Goal: Task Accomplishment & Management: Complete application form

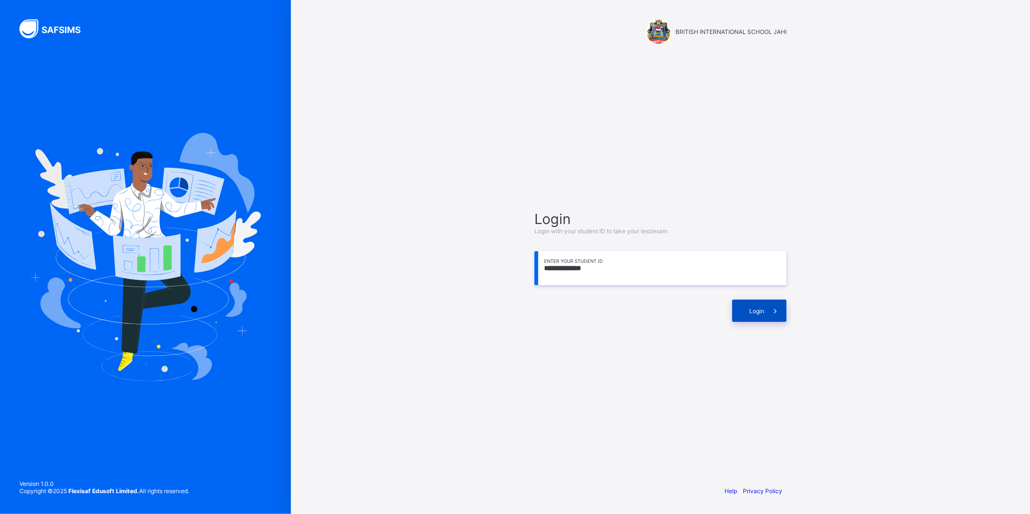
type input "**********"
click at [776, 304] on span at bounding box center [775, 311] width 22 height 22
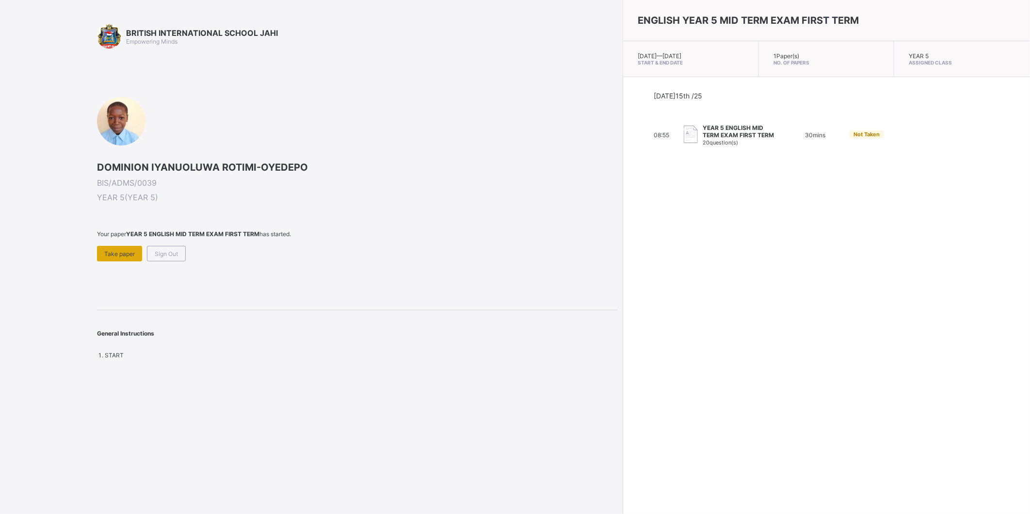
click at [122, 254] on span "Take paper" at bounding box center [119, 253] width 31 height 7
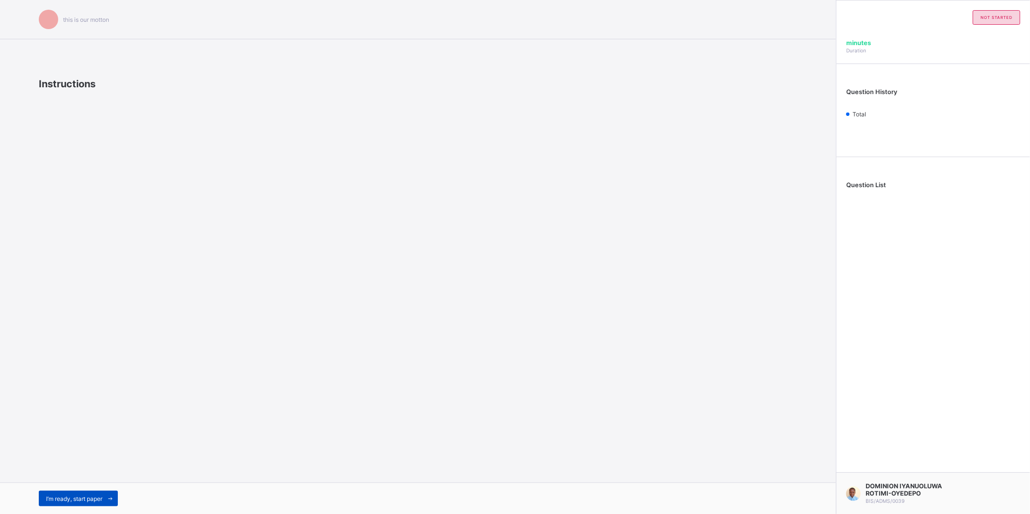
click at [107, 492] on span at bounding box center [110, 499] width 16 height 16
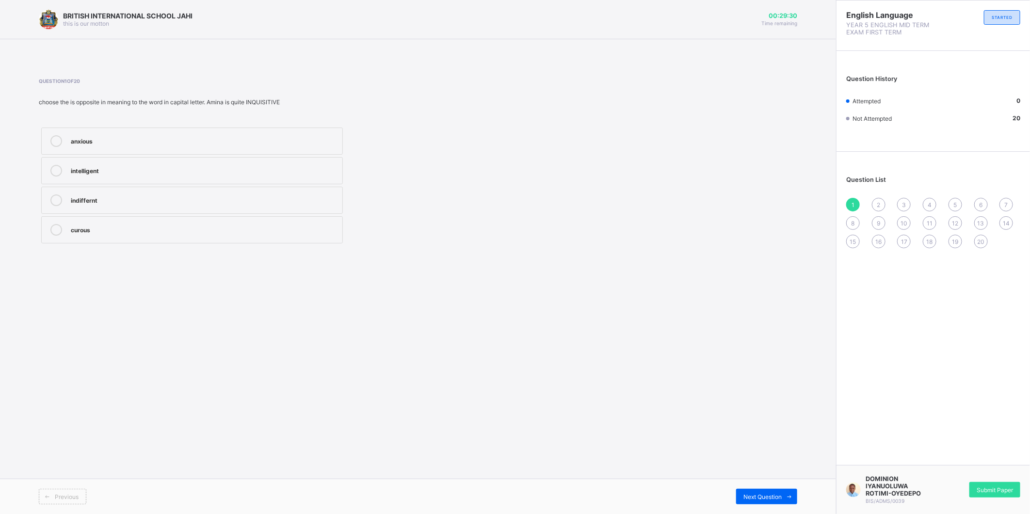
click at [233, 191] on label "indiffernt" at bounding box center [192, 200] width 302 height 27
click at [788, 495] on icon at bounding box center [789, 497] width 7 height 6
click at [239, 130] on label "left for" at bounding box center [192, 141] width 302 height 27
click at [234, 160] on label "remained" at bounding box center [192, 170] width 302 height 27
click at [786, 494] on icon at bounding box center [789, 497] width 7 height 6
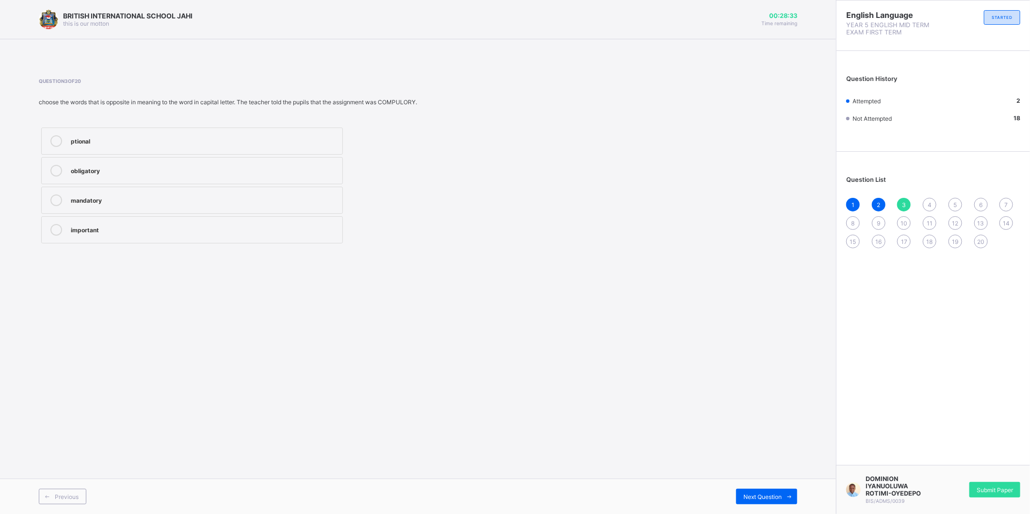
click at [140, 225] on div "important" at bounding box center [204, 229] width 267 height 10
click at [789, 490] on span at bounding box center [790, 497] width 16 height 16
click at [176, 219] on label "accepted" at bounding box center [192, 229] width 302 height 27
click at [793, 495] on icon at bounding box center [789, 497] width 7 height 6
click at [118, 193] on label "regular" at bounding box center [192, 200] width 302 height 27
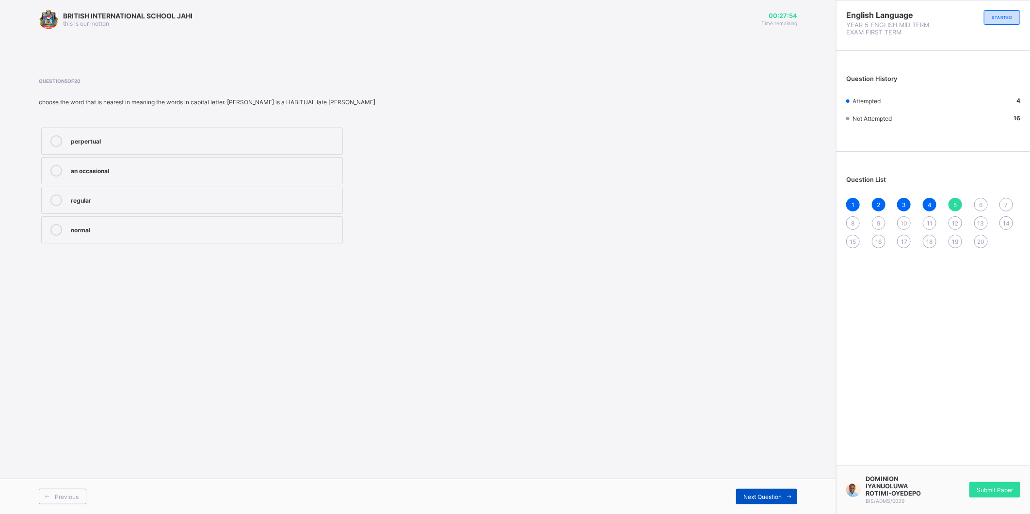
click at [794, 497] on span at bounding box center [790, 497] width 16 height 16
click at [111, 173] on div "declines" at bounding box center [204, 170] width 267 height 10
click at [792, 492] on span at bounding box center [790, 497] width 16 height 16
click at [66, 495] on span "Previous" at bounding box center [67, 496] width 24 height 7
click at [793, 497] on icon at bounding box center [789, 497] width 7 height 6
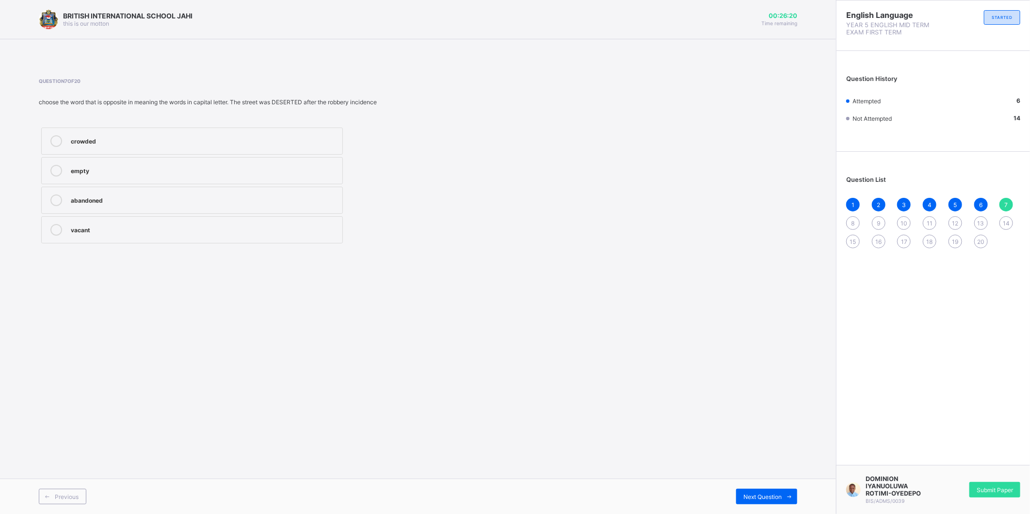
click at [132, 140] on div "crowded" at bounding box center [204, 140] width 267 height 10
click at [786, 496] on icon at bounding box center [789, 497] width 7 height 6
click at [978, 233] on div "1 2 3 4 5 6 7 8 9 10 11 12 13 14 15 16 17 18 19 20" at bounding box center [933, 223] width 174 height 50
click at [978, 240] on span "20" at bounding box center [980, 241] width 7 height 7
click at [73, 204] on div "occasonslly" at bounding box center [204, 201] width 267 height 12
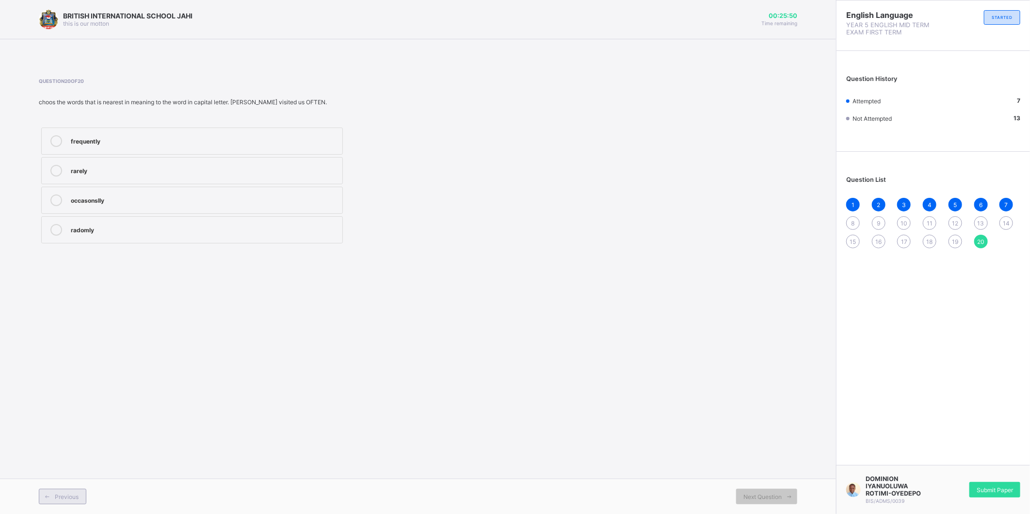
click at [68, 502] on div "Previous" at bounding box center [63, 497] width 48 height 16
click at [103, 170] on div "helped" at bounding box center [204, 170] width 267 height 10
click at [58, 487] on div "Previous Next Question" at bounding box center [418, 496] width 836 height 35
click at [54, 501] on span at bounding box center [47, 497] width 16 height 16
click at [139, 197] on div "supervised" at bounding box center [204, 200] width 267 height 10
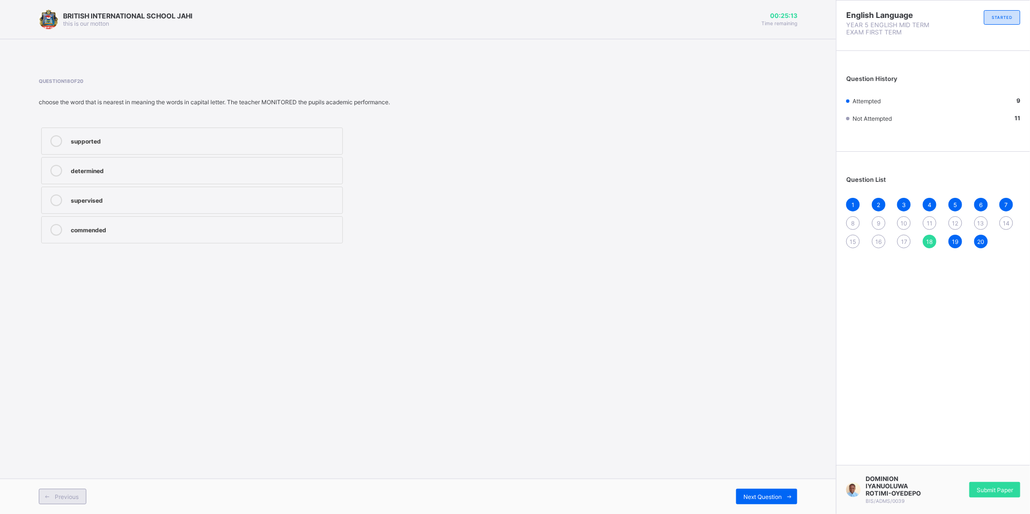
click at [73, 494] on span "Previous" at bounding box center [67, 496] width 24 height 7
click at [157, 212] on label "dirty" at bounding box center [192, 200] width 302 height 27
click at [50, 499] on icon at bounding box center [47, 497] width 7 height 6
click at [153, 228] on div "embraced" at bounding box center [204, 229] width 267 height 10
click at [66, 489] on div "Previous" at bounding box center [63, 497] width 48 height 16
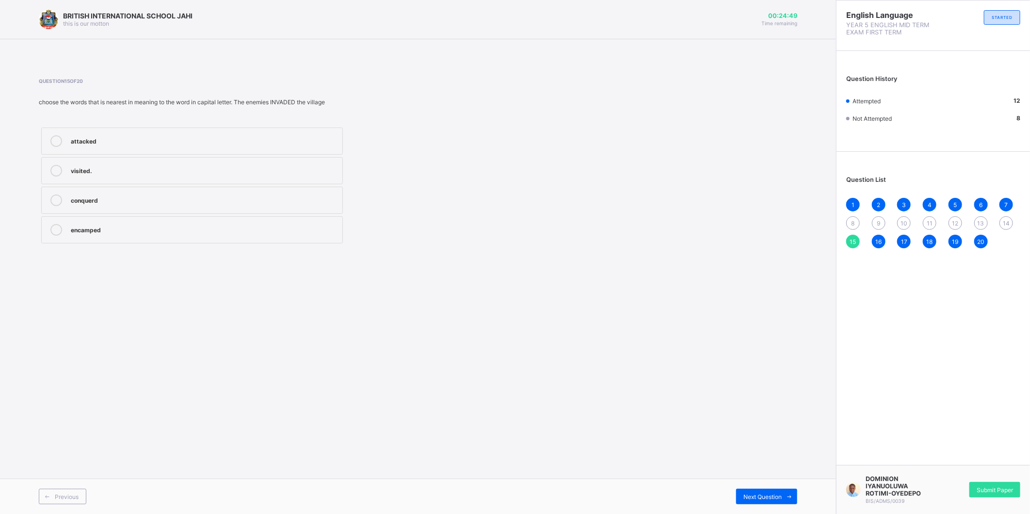
click at [128, 137] on div "attacked" at bounding box center [204, 140] width 267 height 10
click at [64, 491] on div "Previous" at bounding box center [63, 497] width 48 height 16
click at [129, 239] on label "definitely" at bounding box center [192, 229] width 302 height 27
click at [79, 498] on div "Previous" at bounding box center [63, 497] width 48 height 16
click at [211, 196] on div "prepared" at bounding box center [204, 200] width 267 height 10
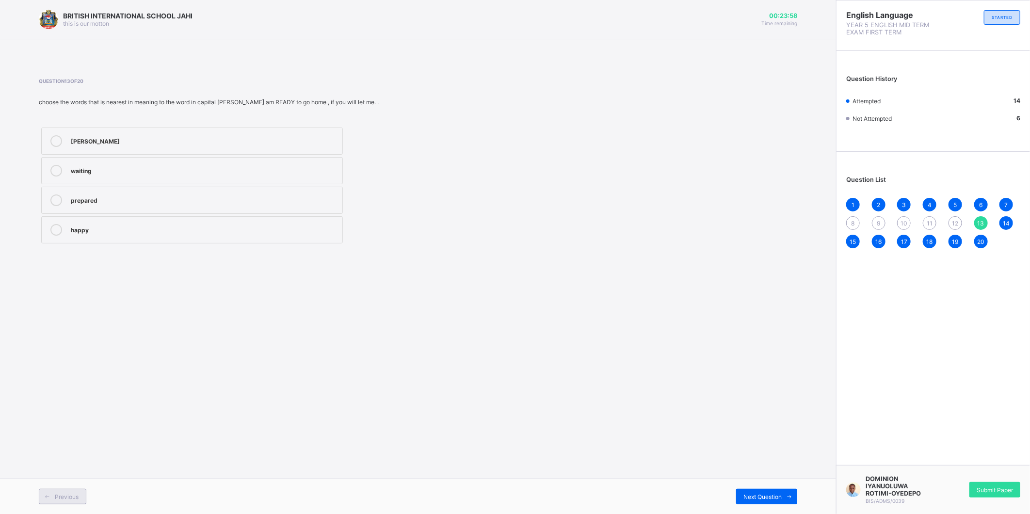
click at [77, 500] on span "Previous" at bounding box center [67, 496] width 24 height 7
drag, startPoint x: 101, startPoint y: 173, endPoint x: 96, endPoint y: 176, distance: 6.1
click at [96, 176] on div "rich" at bounding box center [204, 171] width 267 height 12
click at [166, 132] on label "lucky" at bounding box center [192, 141] width 302 height 27
click at [83, 501] on div "Previous" at bounding box center [63, 497] width 48 height 16
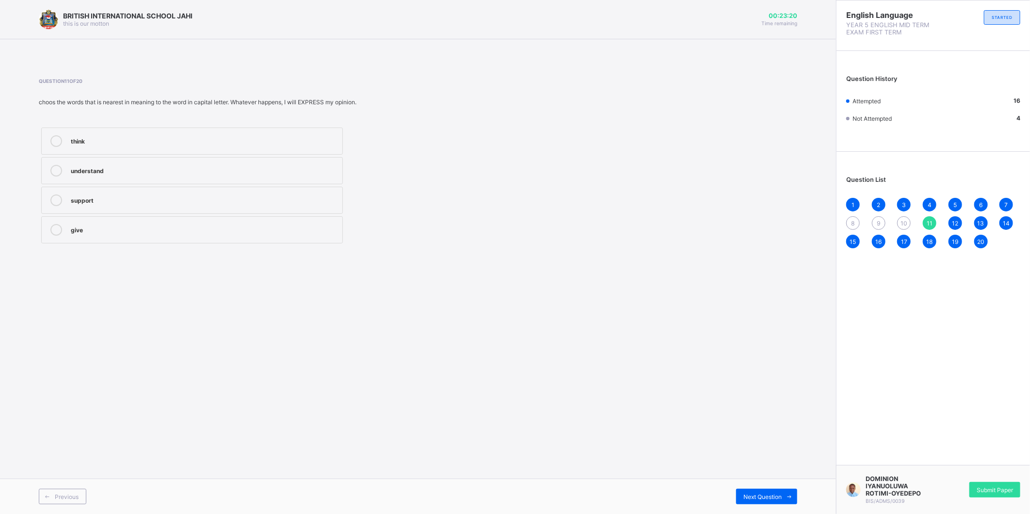
click at [217, 197] on div "support" at bounding box center [204, 200] width 267 height 10
click at [196, 223] on label "give" at bounding box center [192, 229] width 302 height 27
click at [191, 202] on div "support" at bounding box center [204, 200] width 267 height 10
click at [83, 492] on div "Previous" at bounding box center [63, 497] width 48 height 16
click at [141, 143] on div "convicted" at bounding box center [204, 140] width 267 height 10
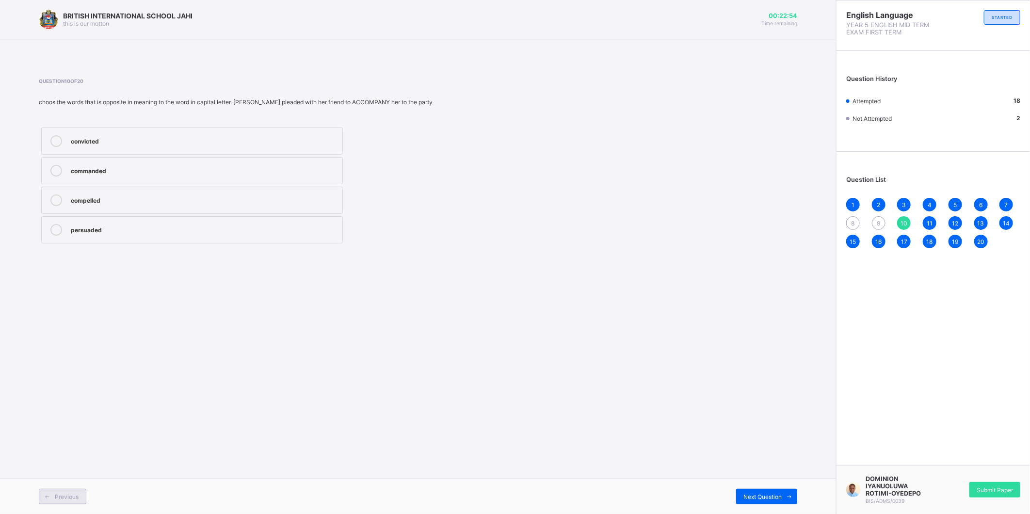
click at [81, 495] on div "Previous" at bounding box center [63, 497] width 48 height 16
click at [128, 149] on label "rudeness" at bounding box center [192, 141] width 302 height 27
click at [76, 491] on div "Previous" at bounding box center [63, 497] width 48 height 16
click at [219, 137] on div "hid" at bounding box center [204, 140] width 267 height 10
click at [58, 492] on div "Previous" at bounding box center [63, 497] width 48 height 16
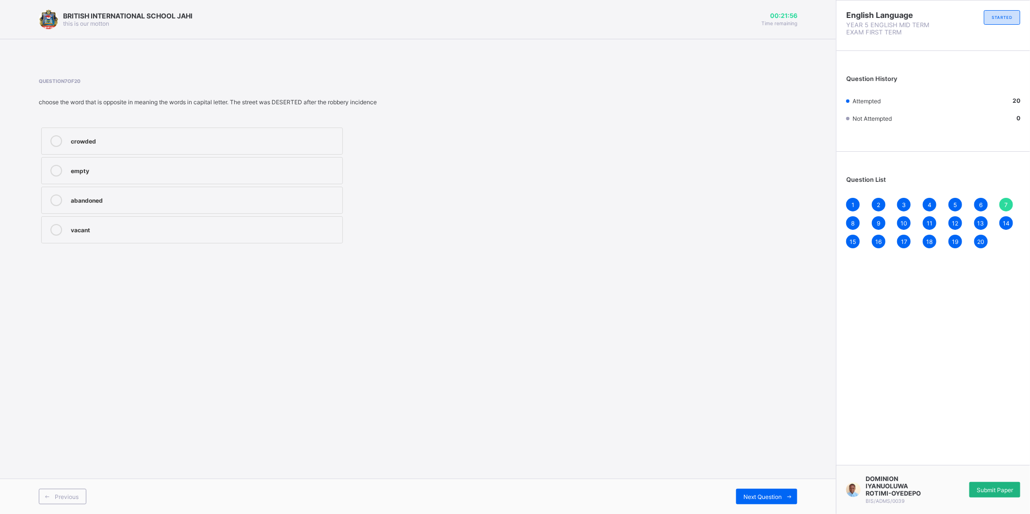
click at [986, 490] on span "Submit Paper" at bounding box center [995, 490] width 36 height 7
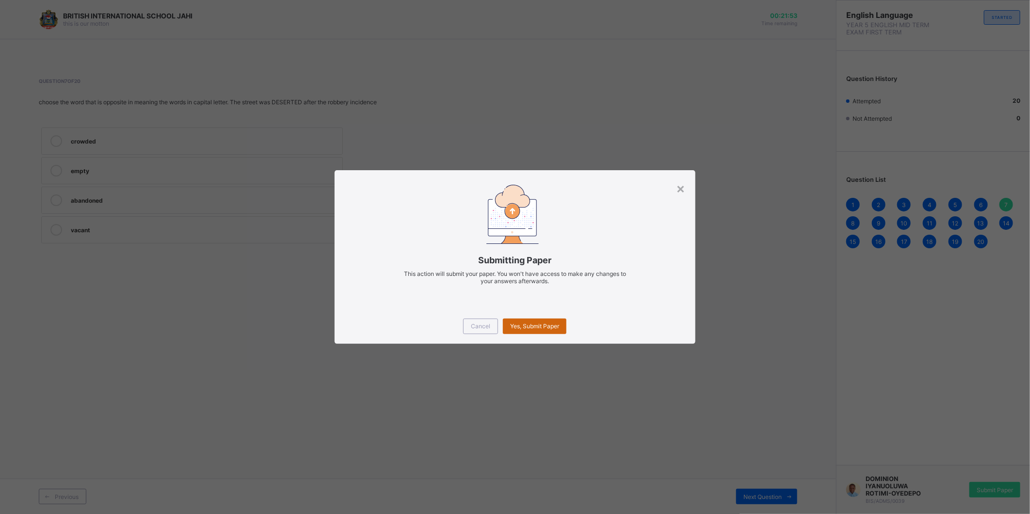
click at [544, 322] on div "Yes, Submit Paper" at bounding box center [535, 327] width 64 height 16
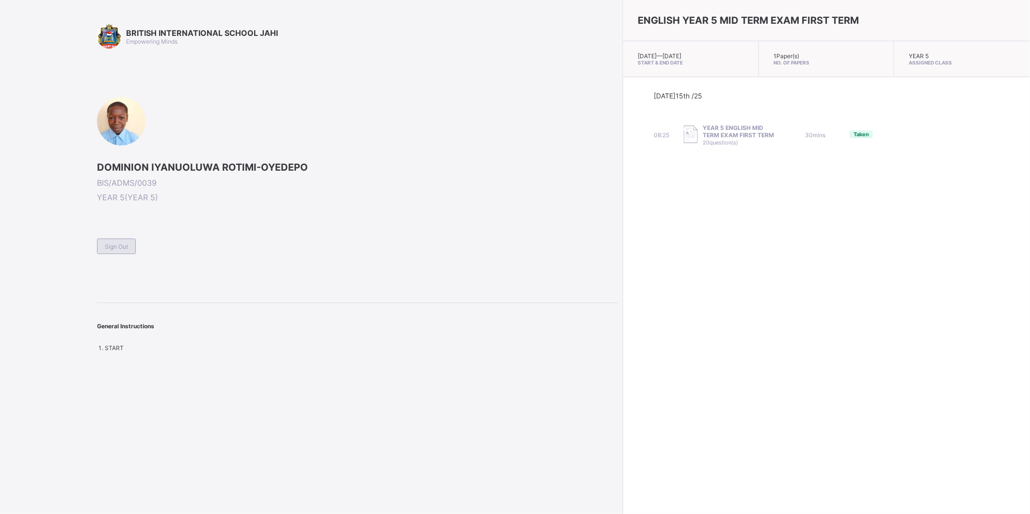
click at [126, 252] on div "Sign Out" at bounding box center [116, 247] width 39 height 16
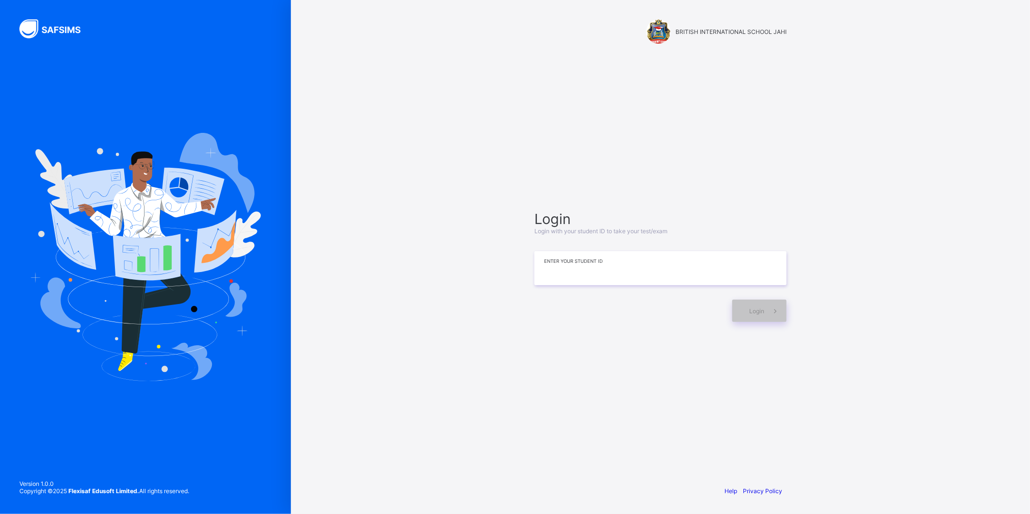
click at [581, 268] on input at bounding box center [661, 268] width 252 height 34
type input "*"
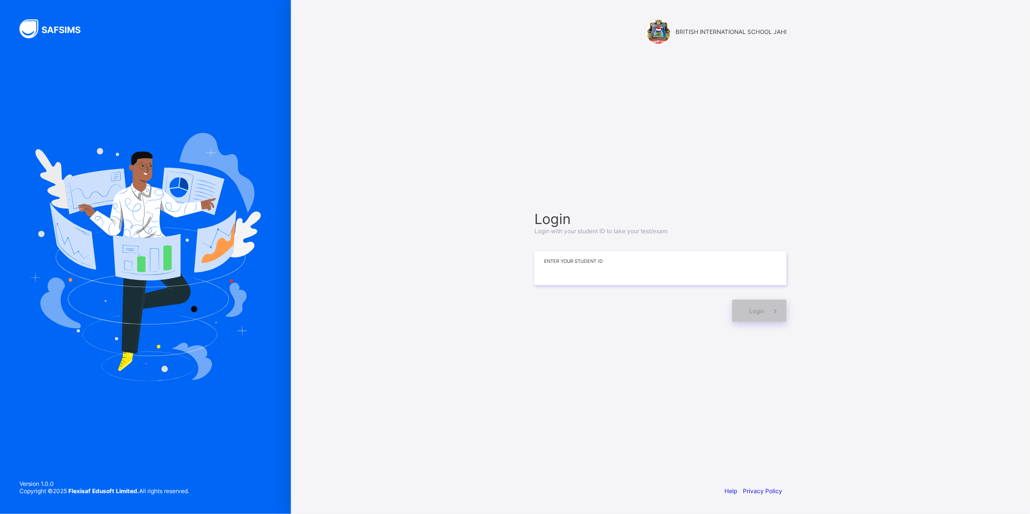
type input "*"
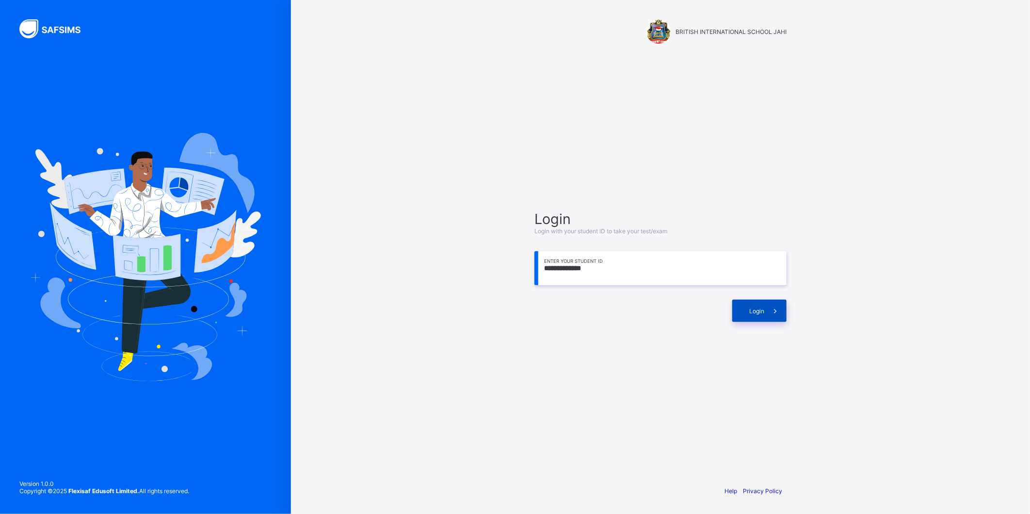
type input "**********"
click at [768, 309] on span at bounding box center [775, 311] width 22 height 22
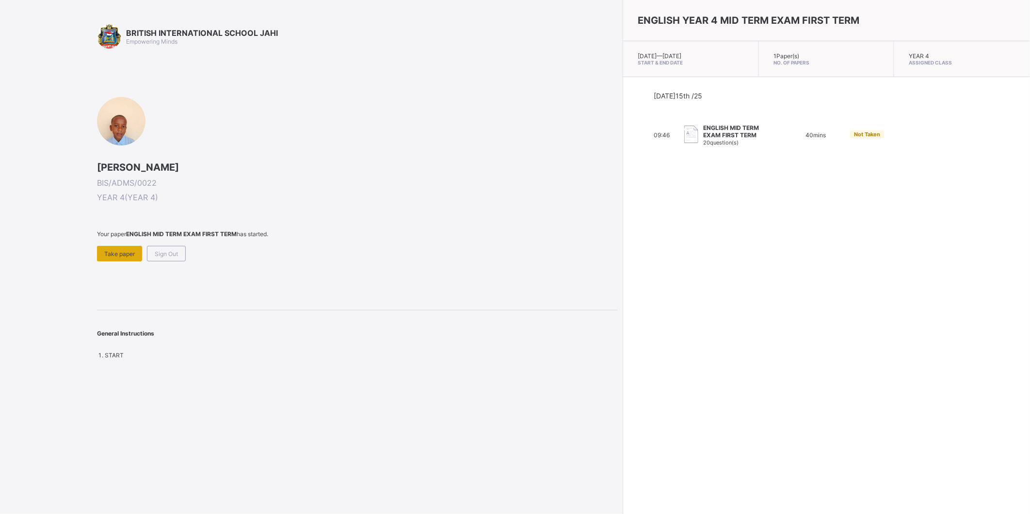
click at [113, 250] on span "Take paper" at bounding box center [119, 253] width 31 height 7
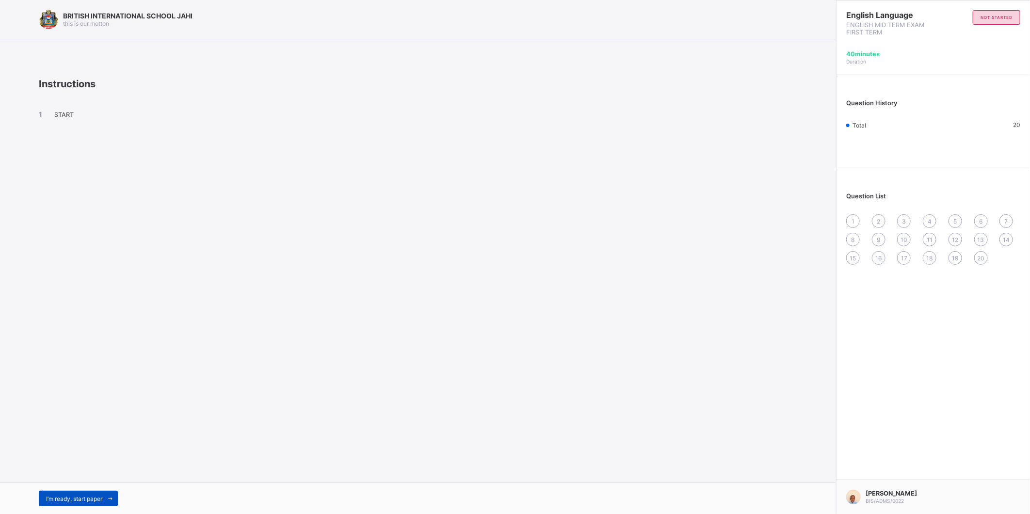
click at [76, 500] on span "I’m ready, start paper" at bounding box center [74, 498] width 56 height 7
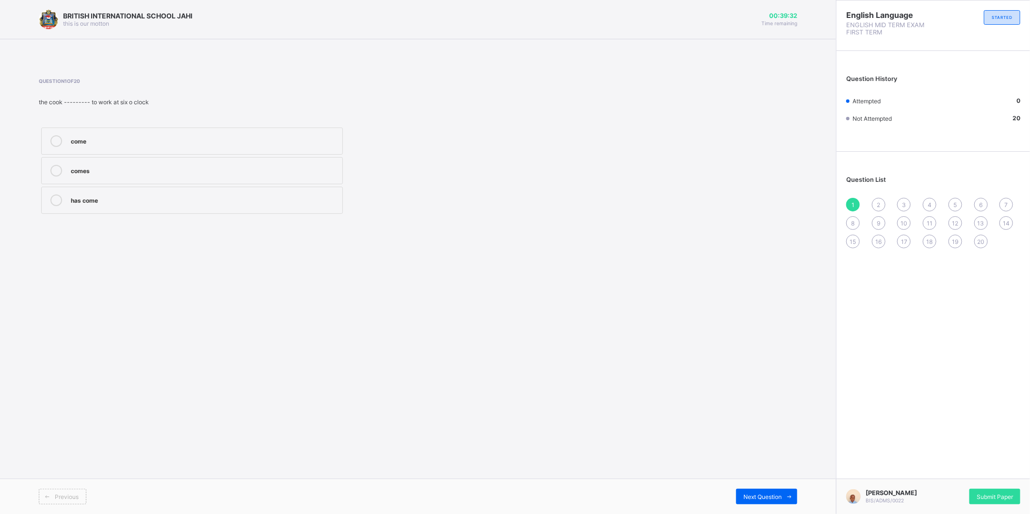
click at [97, 166] on div "comes" at bounding box center [204, 170] width 267 height 10
click at [756, 497] on span "Next Question" at bounding box center [763, 496] width 38 height 7
click at [97, 193] on label "so" at bounding box center [192, 200] width 302 height 27
click at [750, 497] on span "Next Question" at bounding box center [763, 496] width 38 height 7
click at [130, 167] on div "as soon as" at bounding box center [204, 170] width 267 height 10
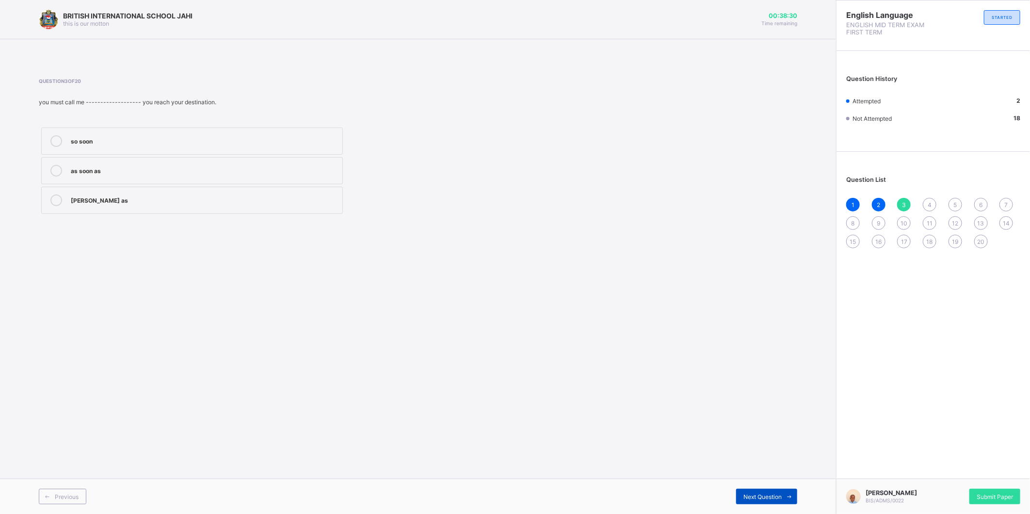
click at [763, 500] on span "Next Question" at bounding box center [763, 496] width 38 height 7
click at [88, 168] on div "was" at bounding box center [204, 170] width 267 height 10
click at [781, 489] on div "Next Question" at bounding box center [766, 497] width 61 height 16
click at [170, 197] on div "to be writng" at bounding box center [204, 200] width 267 height 10
click at [777, 497] on span "Next Question" at bounding box center [763, 496] width 38 height 7
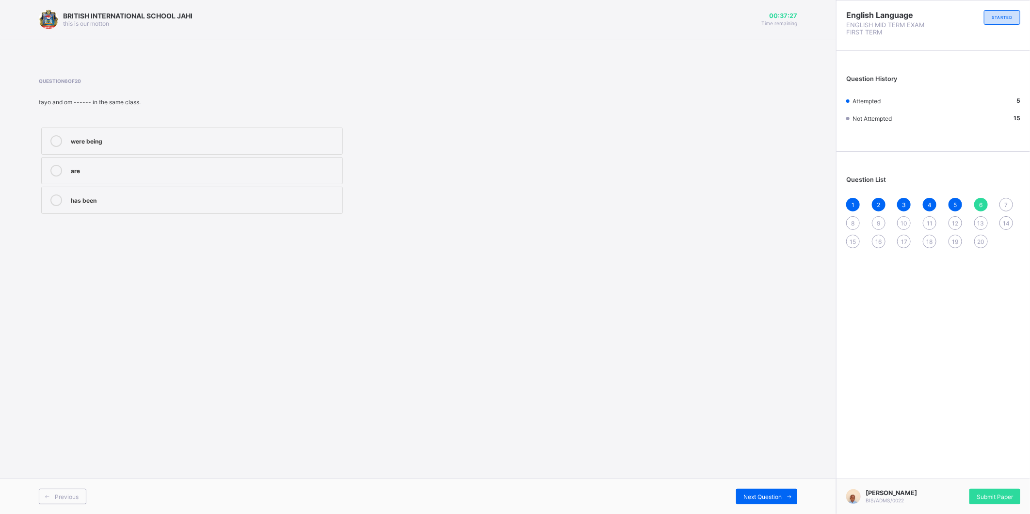
click at [104, 174] on div "are" at bounding box center [204, 170] width 267 height 10
click at [777, 500] on span "Next Question" at bounding box center [763, 496] width 38 height 7
click at [139, 188] on label "of" at bounding box center [192, 200] width 302 height 27
click at [758, 489] on div "Next Question" at bounding box center [766, 497] width 61 height 16
click at [853, 202] on span "1" at bounding box center [853, 204] width 3 height 7
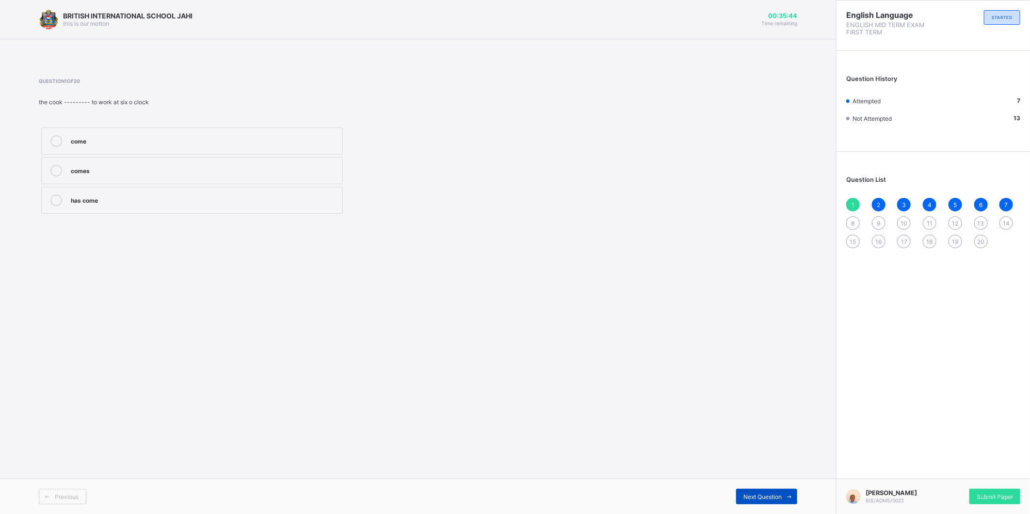
click at [787, 497] on icon at bounding box center [789, 497] width 7 height 6
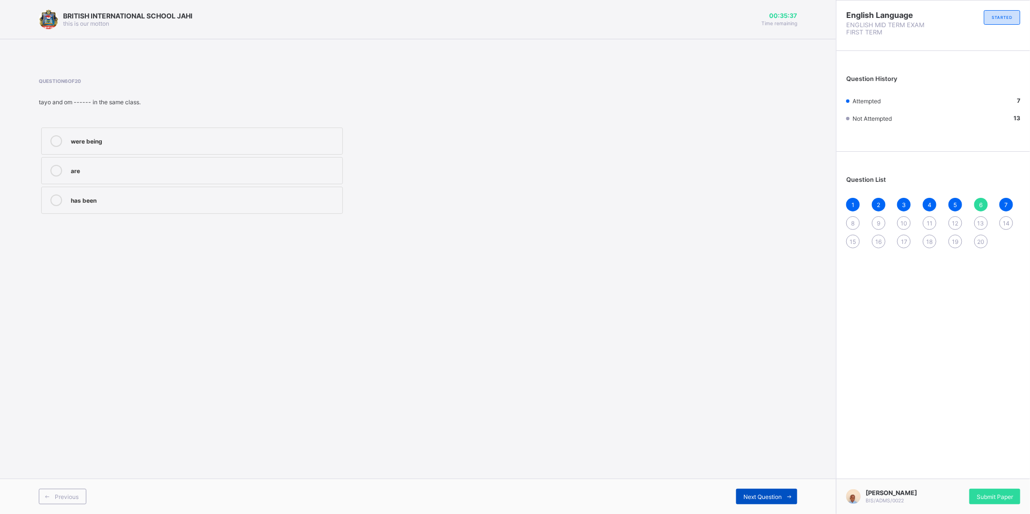
click at [787, 497] on icon at bounding box center [789, 497] width 7 height 6
click at [103, 133] on label "any" at bounding box center [192, 141] width 302 height 27
click at [777, 500] on span "Next Question" at bounding box center [763, 496] width 38 height 7
click at [129, 171] on div "themselves" at bounding box center [204, 170] width 267 height 10
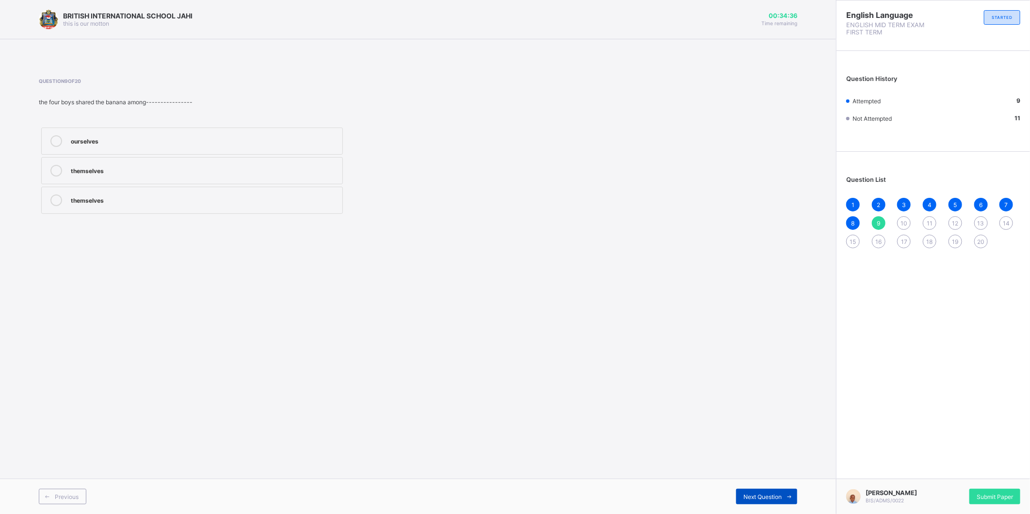
click at [784, 498] on span at bounding box center [790, 497] width 16 height 16
click at [95, 170] on div "through" at bounding box center [204, 170] width 267 height 10
click at [780, 500] on span "Next Question" at bounding box center [763, 496] width 38 height 7
click at [130, 188] on label "for" at bounding box center [192, 200] width 302 height 27
click at [762, 498] on span "Next Question" at bounding box center [763, 496] width 38 height 7
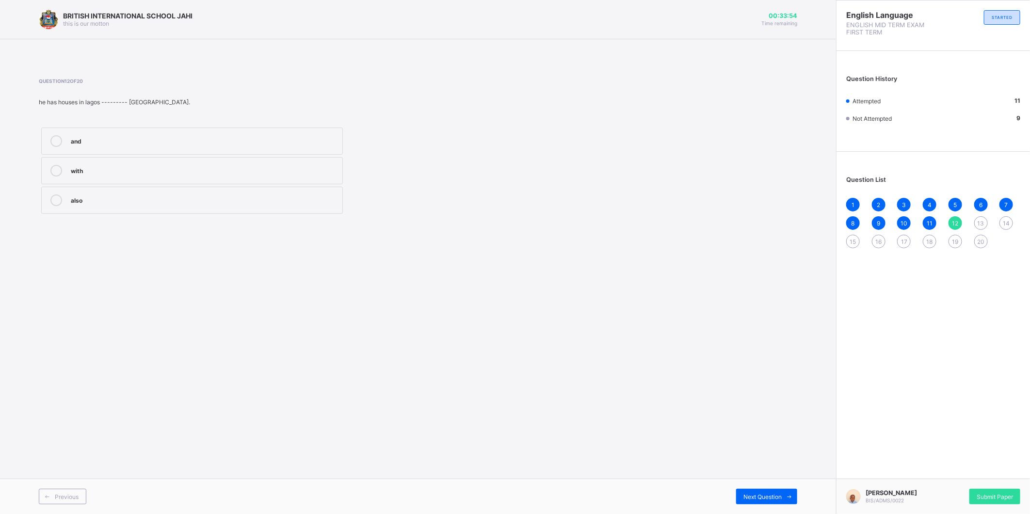
click at [119, 133] on label "and" at bounding box center [192, 141] width 302 height 27
click at [784, 491] on span at bounding box center [790, 497] width 16 height 16
click at [763, 498] on span "Next Question" at bounding box center [763, 496] width 38 height 7
click at [127, 135] on div "doesn’t he" at bounding box center [204, 140] width 267 height 10
click at [741, 499] on div "Next Question" at bounding box center [766, 497] width 61 height 16
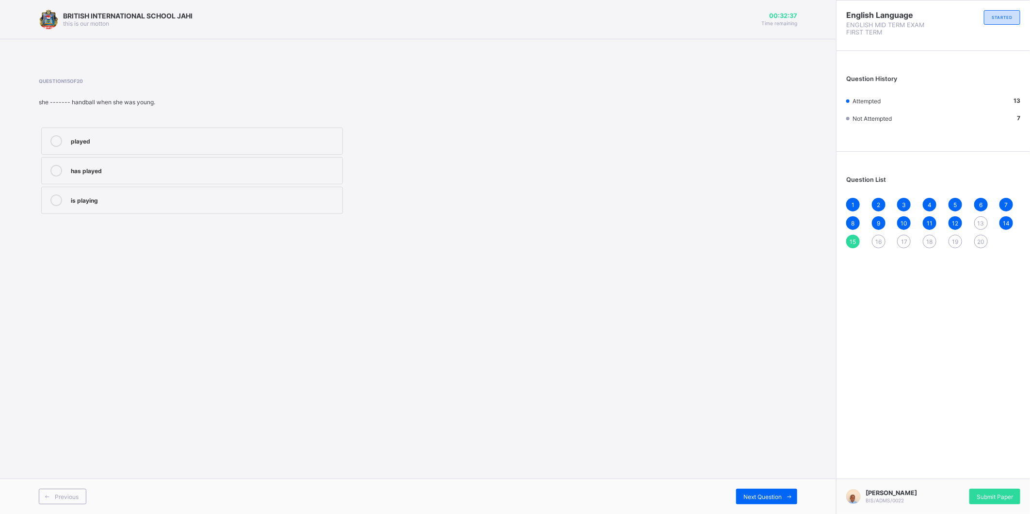
click at [56, 171] on icon at bounding box center [56, 171] width 12 height 12
click at [778, 501] on div "Next Question" at bounding box center [766, 497] width 61 height 16
click at [147, 161] on label "walking" at bounding box center [192, 170] width 302 height 27
click at [794, 495] on span at bounding box center [790, 497] width 16 height 16
click at [144, 144] on div "tall" at bounding box center [204, 140] width 267 height 10
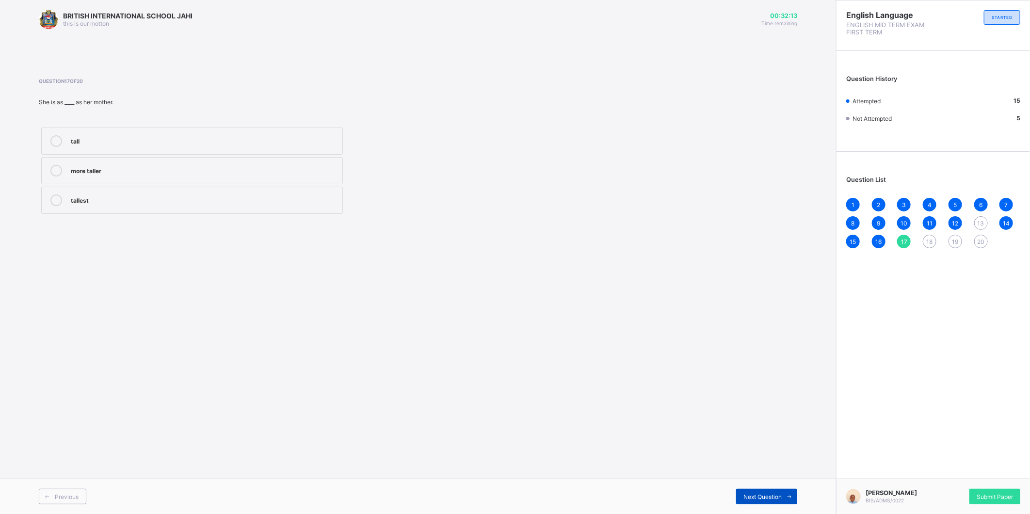
click at [787, 490] on span at bounding box center [790, 497] width 16 height 16
click at [89, 196] on div "more wiser." at bounding box center [204, 200] width 267 height 10
drag, startPoint x: 89, startPoint y: 196, endPoint x: 188, endPoint y: 294, distance: 138.9
click at [188, 294] on div "BRITISH INTERNATIONAL SCHOOL JAHI this is our [PERSON_NAME] 00:31:33 Time remai…" at bounding box center [418, 257] width 836 height 514
click at [214, 191] on label "more wiser." at bounding box center [192, 200] width 302 height 27
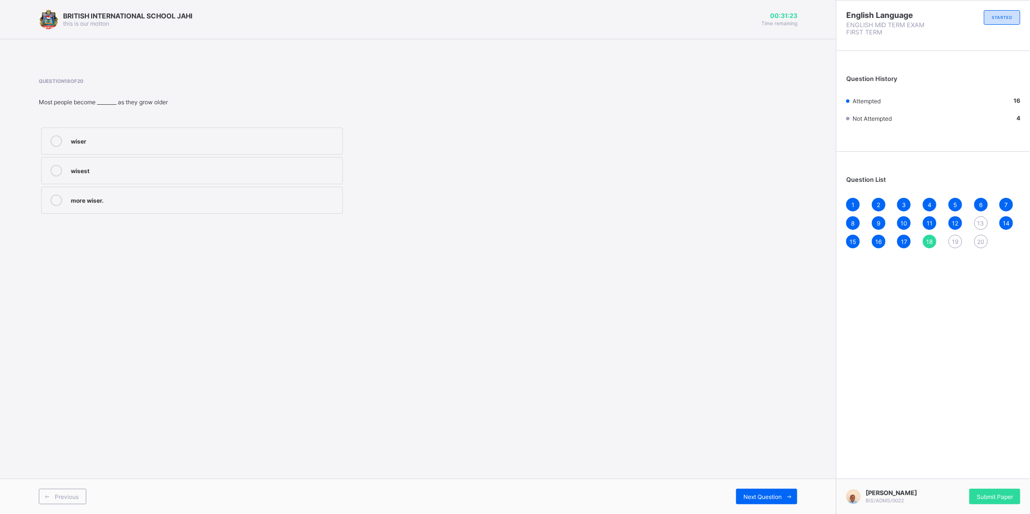
click at [211, 127] on div "wiser wisest more wiser." at bounding box center [192, 170] width 307 height 91
click at [211, 130] on label "wiser" at bounding box center [192, 141] width 302 height 27
click at [753, 497] on span "Next Question" at bounding box center [763, 496] width 38 height 7
click at [116, 209] on label "oldest" at bounding box center [192, 200] width 302 height 27
click at [742, 491] on div "Next Question" at bounding box center [766, 497] width 61 height 16
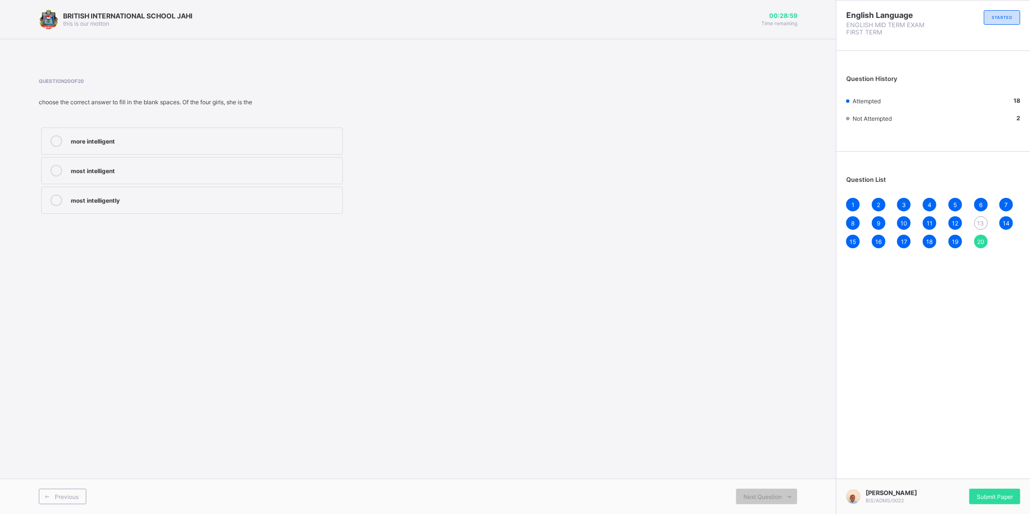
click at [213, 164] on label "most intelligent" at bounding box center [192, 170] width 302 height 27
click at [857, 243] on div "15" at bounding box center [853, 242] width 14 height 14
click at [953, 222] on span "12" at bounding box center [955, 223] width 6 height 7
click at [980, 224] on span "13" at bounding box center [981, 223] width 7 height 7
click at [276, 134] on label "wasn’t" at bounding box center [192, 141] width 302 height 27
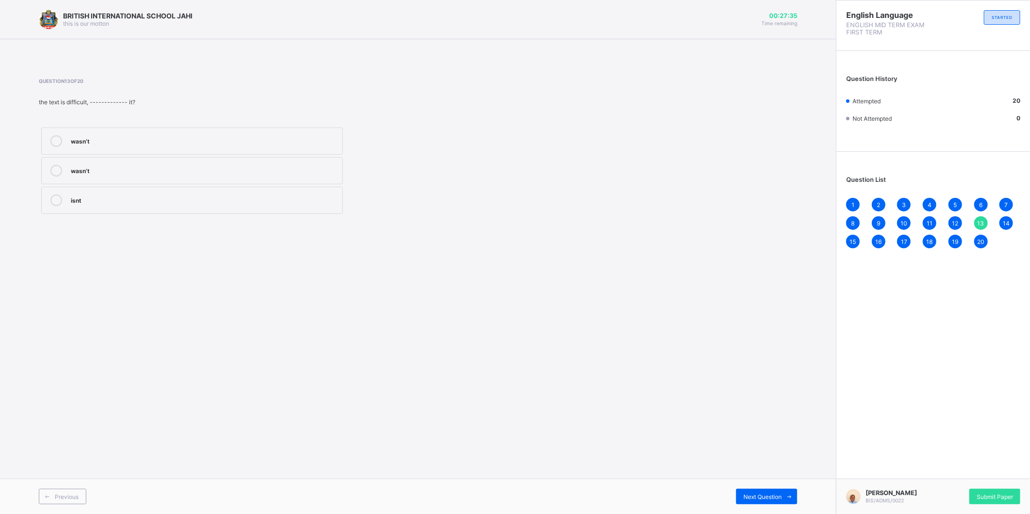
click at [875, 224] on div "9" at bounding box center [879, 223] width 14 height 14
click at [772, 495] on span "Next Question" at bounding box center [763, 496] width 38 height 7
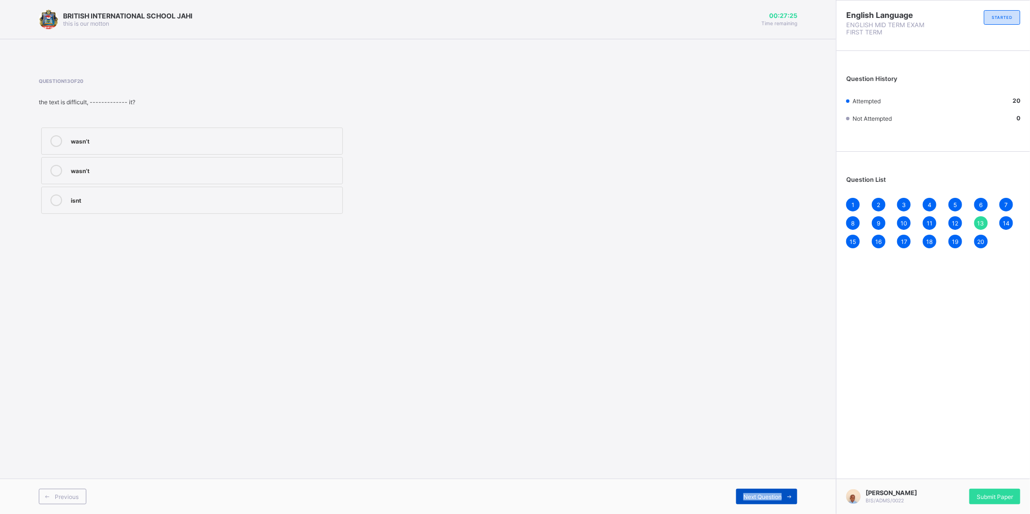
click at [772, 495] on span "Next Question" at bounding box center [763, 496] width 38 height 7
click at [783, 500] on span at bounding box center [790, 497] width 16 height 16
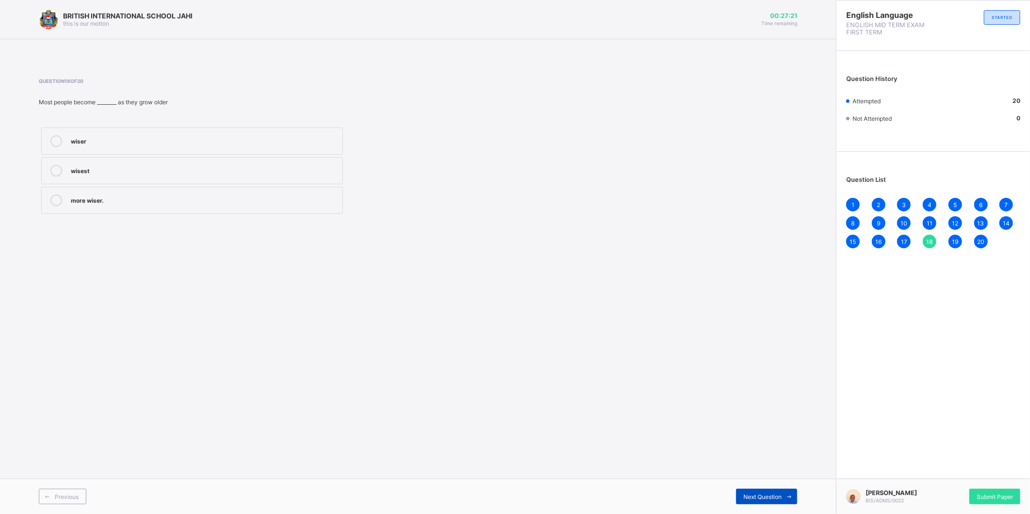
click at [783, 500] on span at bounding box center [790, 497] width 16 height 16
click at [997, 493] on span "Submit Paper" at bounding box center [995, 496] width 36 height 7
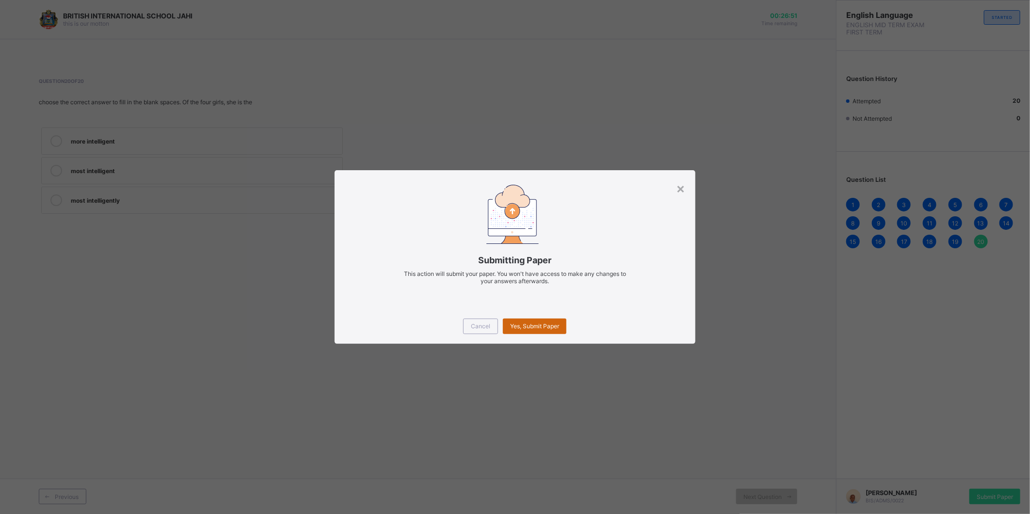
click at [556, 325] on span "Yes, Submit Paper" at bounding box center [534, 326] width 49 height 7
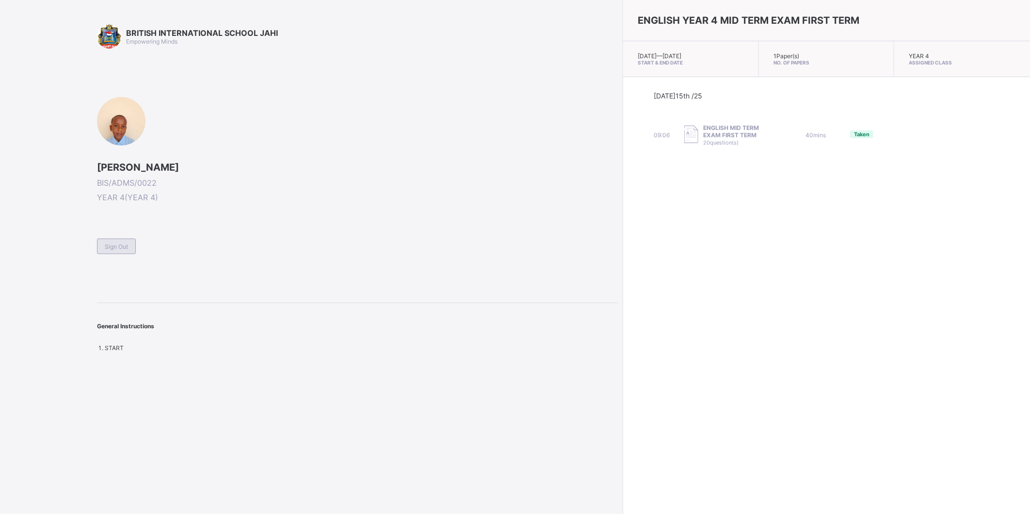
click at [112, 243] on span "Sign Out" at bounding box center [116, 246] width 23 height 7
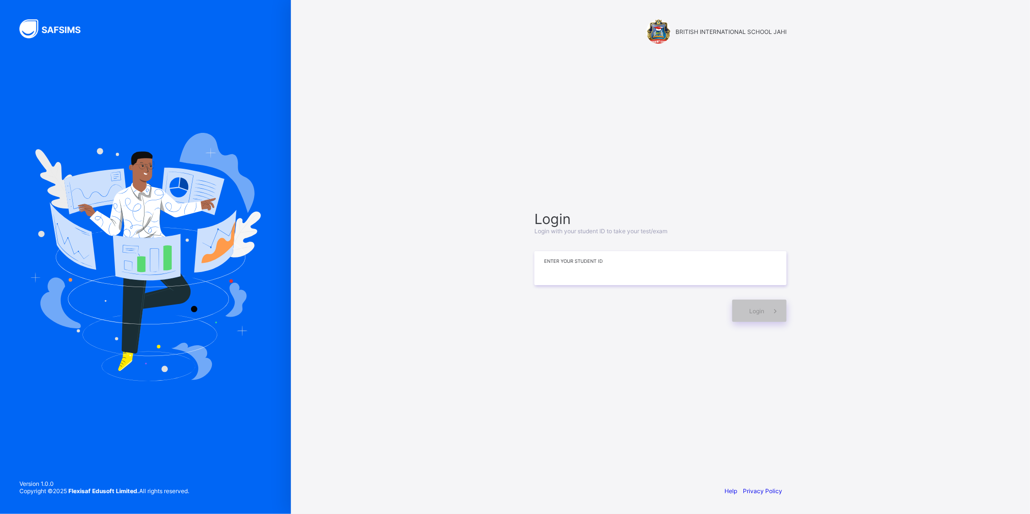
click at [654, 256] on input at bounding box center [661, 268] width 252 height 34
click at [762, 306] on div "Login" at bounding box center [759, 311] width 54 height 22
click at [747, 311] on div "Login" at bounding box center [759, 311] width 54 height 22
click at [744, 304] on div "Login" at bounding box center [759, 311] width 54 height 22
click at [634, 281] on input "****" at bounding box center [661, 268] width 252 height 34
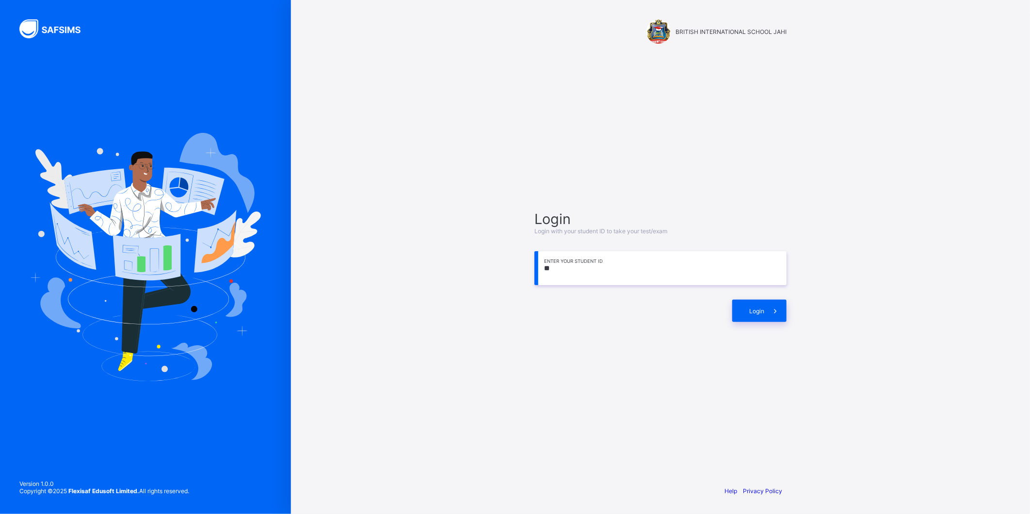
type input "*"
type input "**********"
click at [759, 304] on div "Login" at bounding box center [759, 311] width 54 height 22
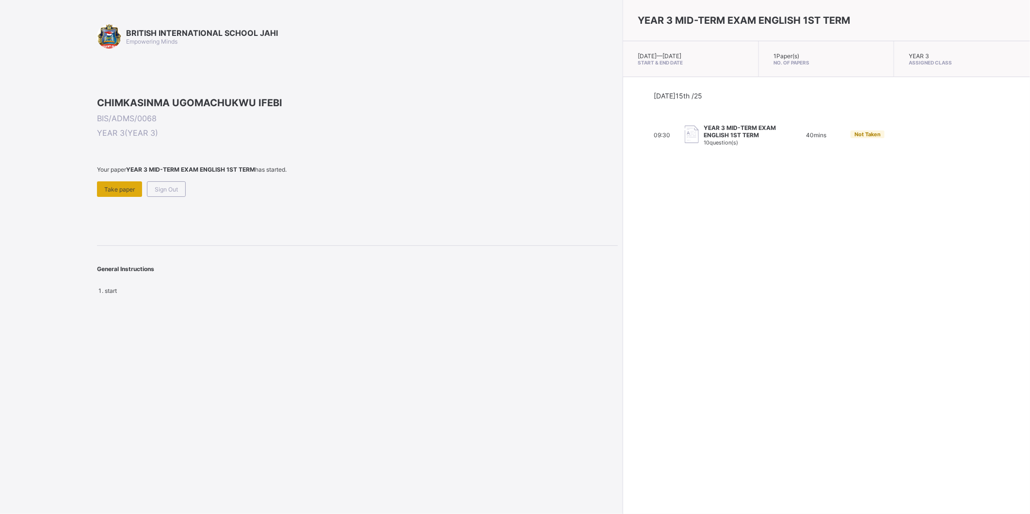
click at [125, 193] on span "Take paper" at bounding box center [119, 189] width 31 height 7
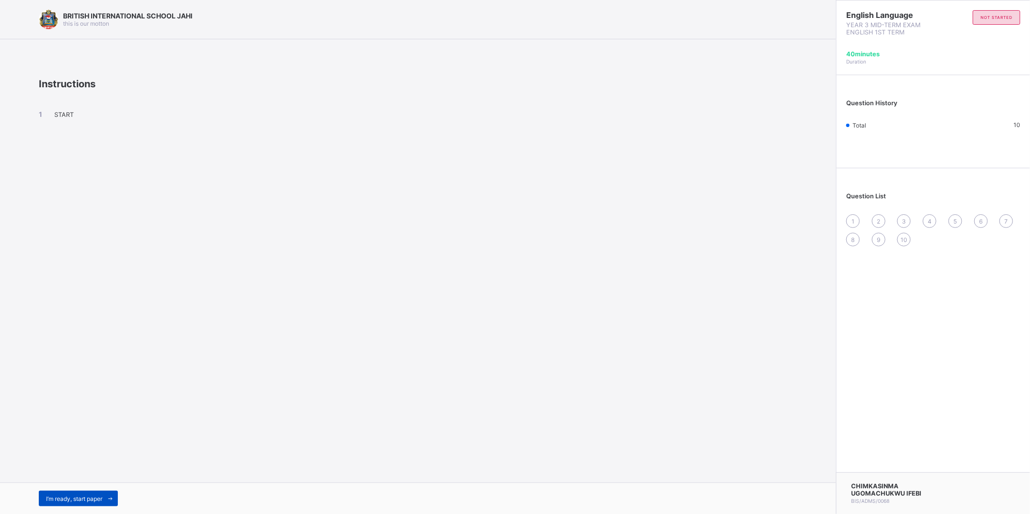
click at [83, 491] on div "I’m ready, start paper" at bounding box center [78, 499] width 79 height 16
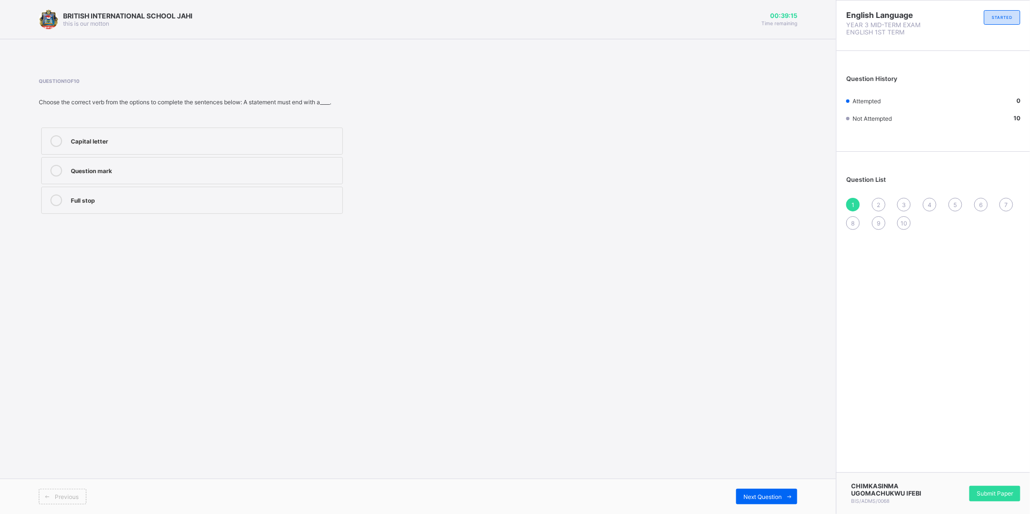
click at [160, 196] on div "Full stop" at bounding box center [204, 200] width 267 height 10
click at [879, 206] on span "2" at bounding box center [878, 204] width 3 height 7
click at [212, 195] on div "Exclamation mark" at bounding box center [204, 200] width 267 height 10
click at [897, 202] on div "1 2 3 4 5 6 7 8 9 10" at bounding box center [933, 214] width 174 height 32
click at [905, 204] on span "3" at bounding box center [904, 204] width 4 height 7
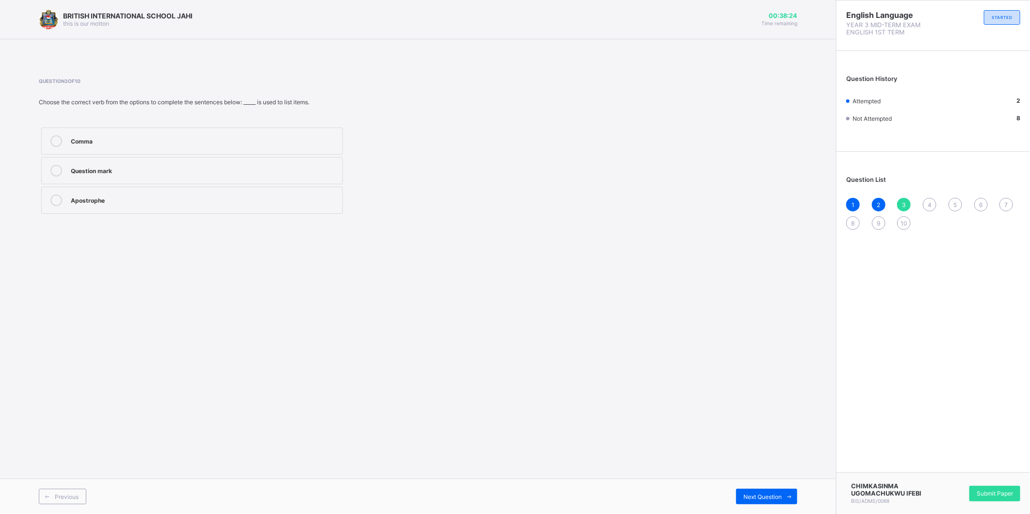
click at [182, 133] on label "Comma" at bounding box center [192, 141] width 302 height 27
click at [929, 206] on span "4" at bounding box center [930, 204] width 4 height 7
click at [127, 195] on div "counted" at bounding box center [204, 200] width 267 height 10
click at [958, 202] on div "5" at bounding box center [956, 205] width 14 height 14
click at [167, 200] on div "finished" at bounding box center [204, 200] width 267 height 10
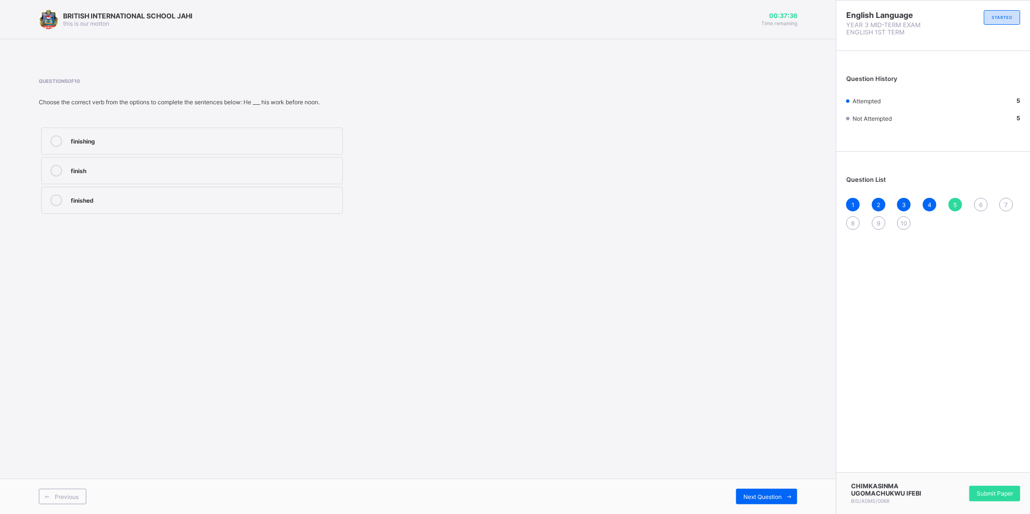
click at [977, 201] on div "6" at bounding box center [981, 205] width 14 height 14
click at [132, 172] on div "getted" at bounding box center [204, 170] width 267 height 10
click at [230, 133] on label "got" at bounding box center [192, 141] width 302 height 27
click at [1005, 199] on div "7" at bounding box center [1007, 205] width 14 height 14
click at [168, 204] on div "washed" at bounding box center [204, 200] width 267 height 10
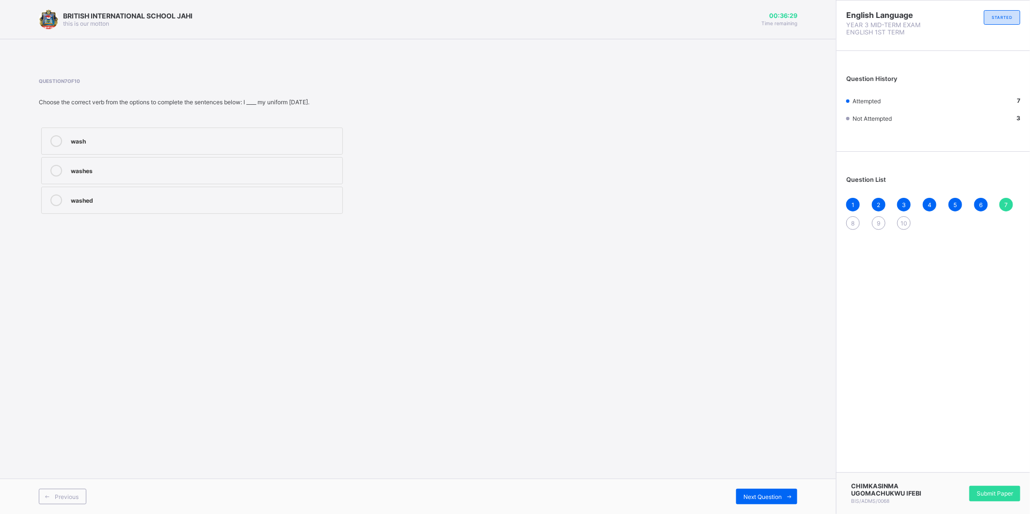
click at [853, 220] on span "8" at bounding box center [853, 223] width 3 height 7
click at [229, 167] on div "sold" at bounding box center [204, 170] width 267 height 10
click at [877, 216] on div "9" at bounding box center [879, 223] width 14 height 14
click at [849, 218] on div "8" at bounding box center [853, 223] width 14 height 14
click at [874, 217] on div "9" at bounding box center [879, 223] width 14 height 14
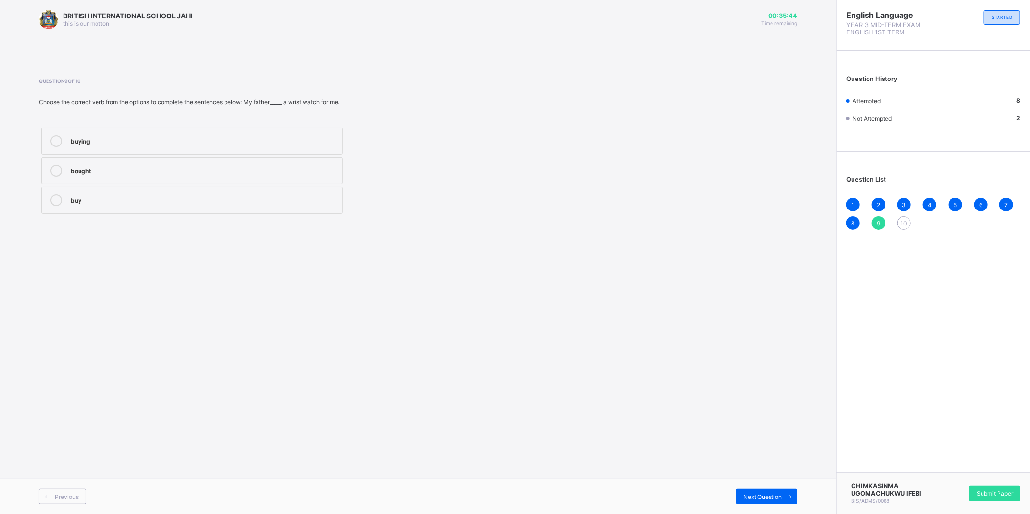
drag, startPoint x: 220, startPoint y: 164, endPoint x: 272, endPoint y: 159, distance: 52.7
click at [238, 161] on label "bought" at bounding box center [192, 170] width 302 height 27
click at [902, 220] on span "10" at bounding box center [904, 223] width 7 height 7
click at [149, 170] on div "cried" at bounding box center [204, 170] width 267 height 10
click at [997, 490] on span "Submit Paper" at bounding box center [995, 493] width 36 height 7
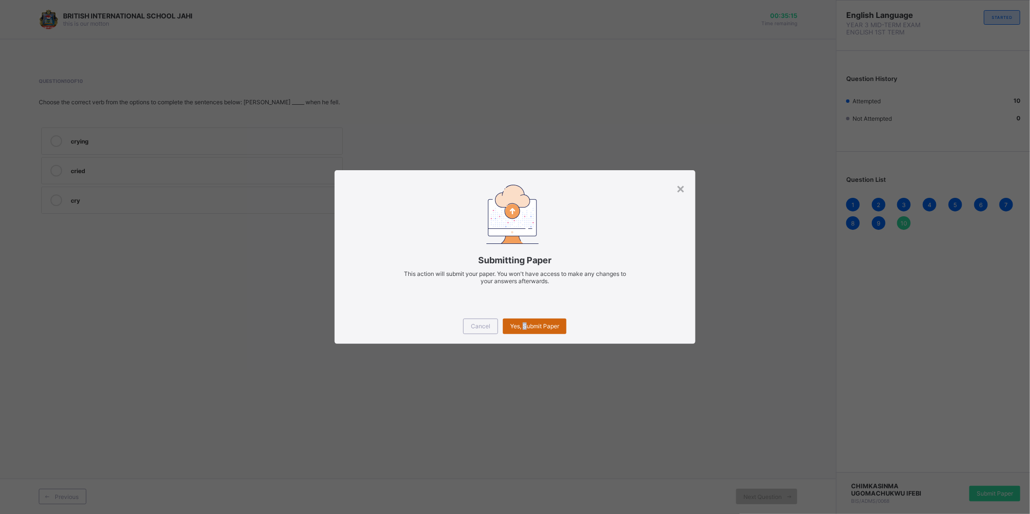
click at [525, 321] on div "Yes, Submit Paper" at bounding box center [535, 327] width 64 height 16
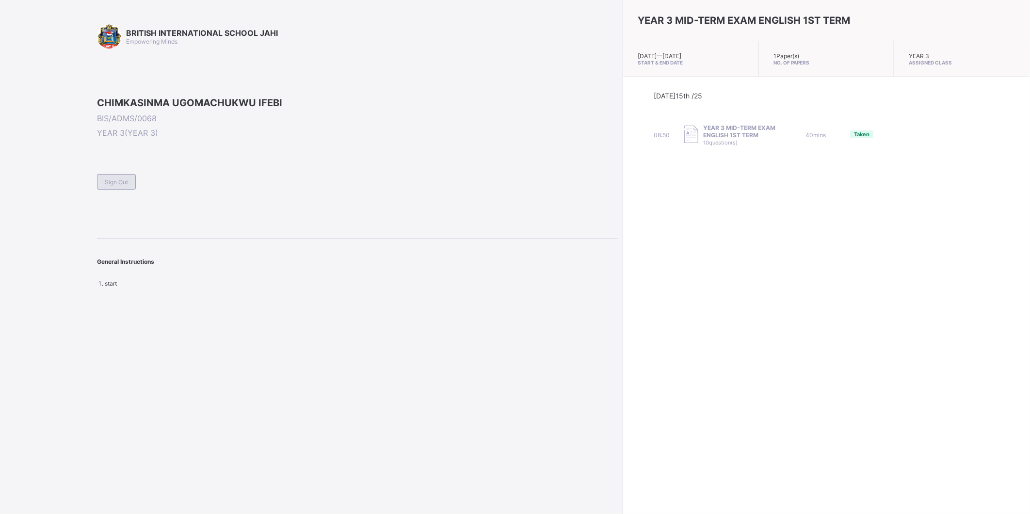
click at [117, 190] on div "Sign Out" at bounding box center [116, 182] width 39 height 16
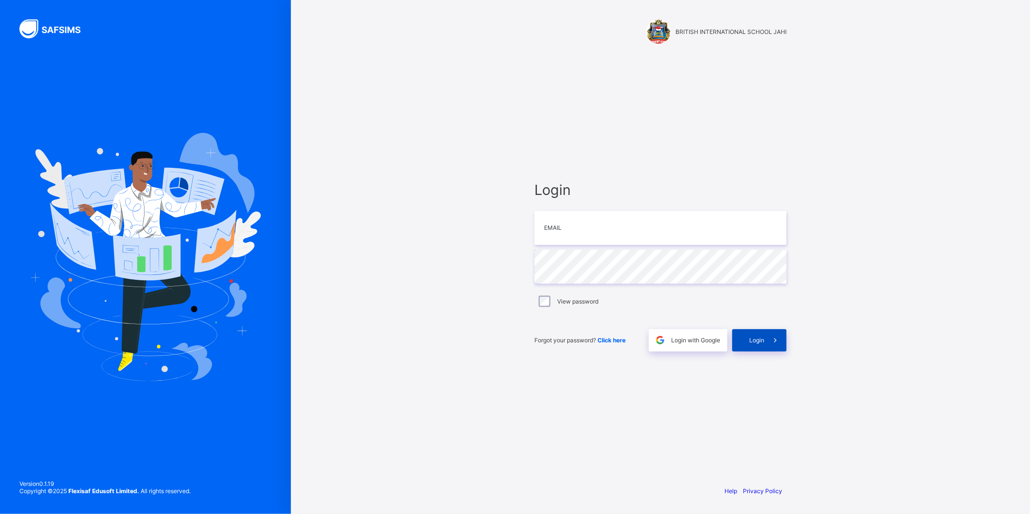
click at [769, 337] on span at bounding box center [775, 340] width 22 height 22
click at [769, 337] on span at bounding box center [775, 346] width 22 height 22
click at [771, 352] on span at bounding box center [775, 346] width 22 height 22
click at [776, 338] on span at bounding box center [775, 346] width 22 height 22
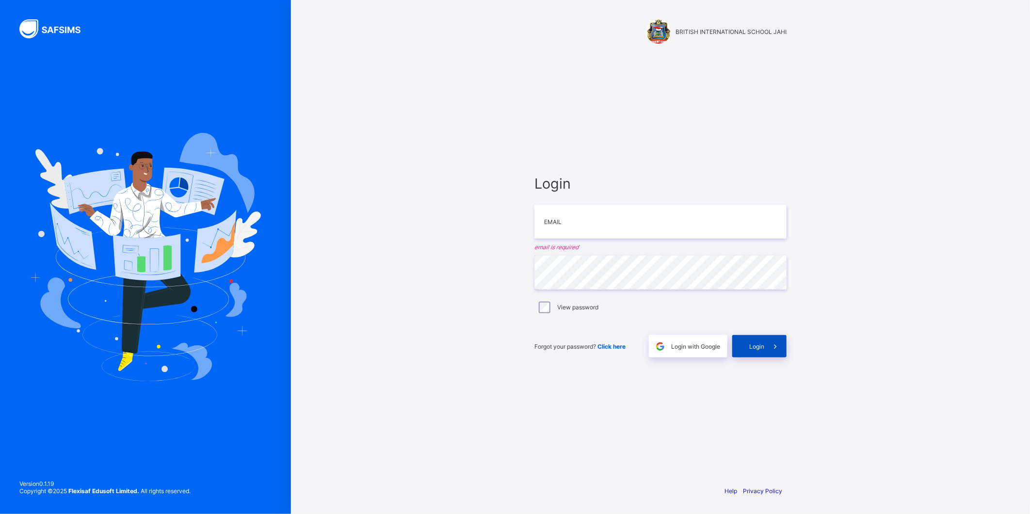
click at [776, 338] on span at bounding box center [775, 346] width 22 height 22
